Goal: Task Accomplishment & Management: Use online tool/utility

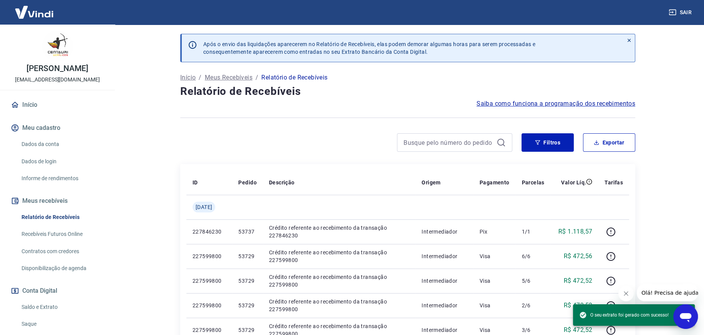
drag, startPoint x: 37, startPoint y: 104, endPoint x: 128, endPoint y: 203, distance: 134.6
click at [37, 104] on link "Início" at bounding box center [57, 104] width 96 height 17
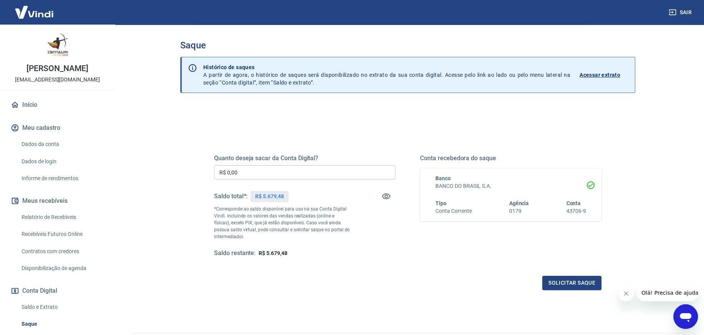
click at [249, 174] on input "R$ 0,00" at bounding box center [304, 172] width 181 height 14
type input "R$ 5.679,48"
click at [570, 278] on button "Solicitar saque" at bounding box center [571, 283] width 59 height 14
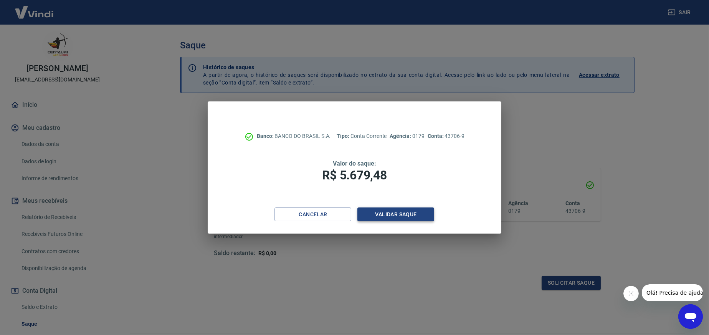
click at [411, 216] on button "Validar saque" at bounding box center [396, 214] width 77 height 14
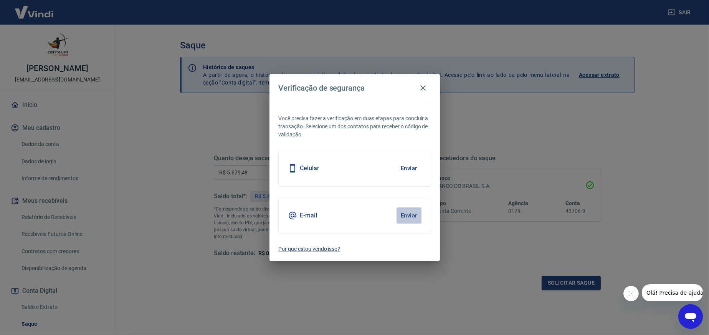
click at [407, 215] on button "Enviar" at bounding box center [409, 215] width 25 height 16
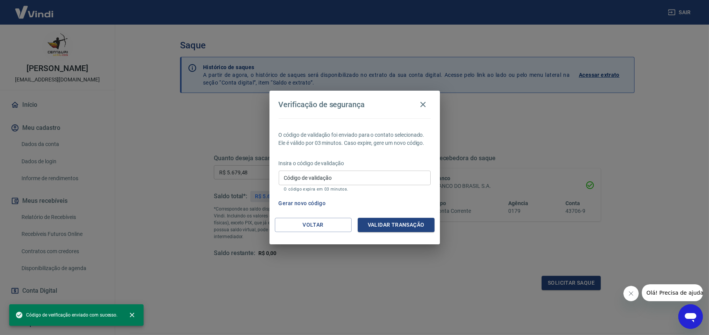
click at [365, 176] on input "Código de validação" at bounding box center [355, 178] width 152 height 14
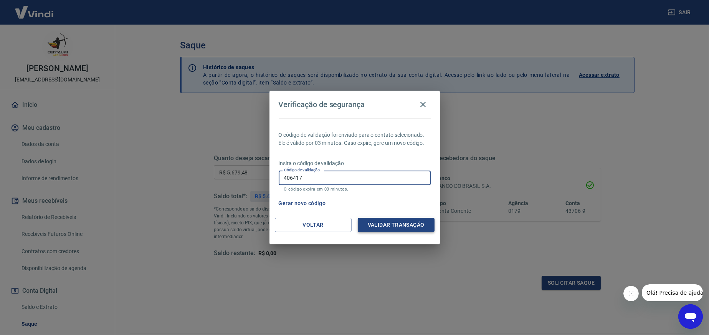
type input "406417"
click at [390, 229] on button "Validar transação" at bounding box center [396, 225] width 77 height 14
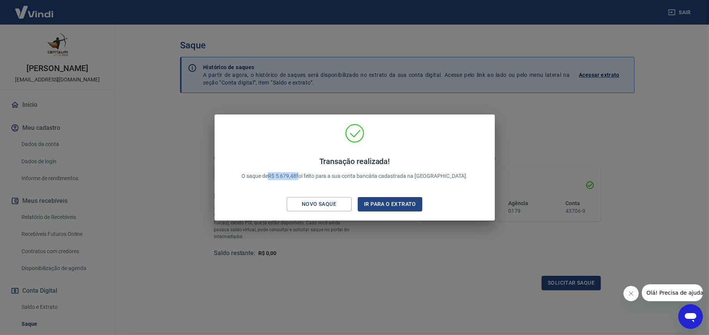
drag, startPoint x: 288, startPoint y: 176, endPoint x: 318, endPoint y: 174, distance: 29.6
click at [318, 174] on p "Transação realizada! O saque de R$ 5.679,48 foi feito para a sua conta bancária…" at bounding box center [355, 168] width 226 height 23
copy p "R$ 5.679,48"
